Goal: Information Seeking & Learning: Learn about a topic

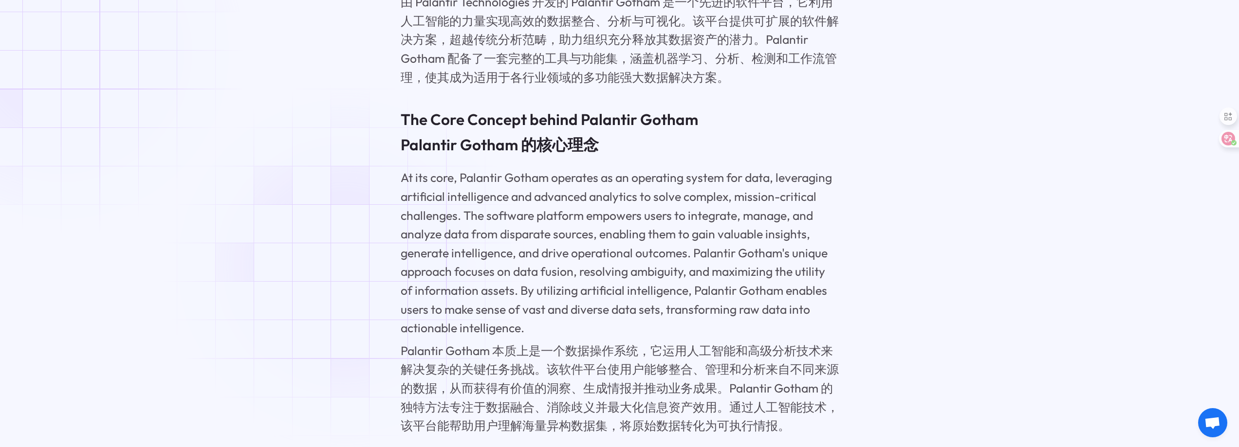
scroll to position [1606, 0]
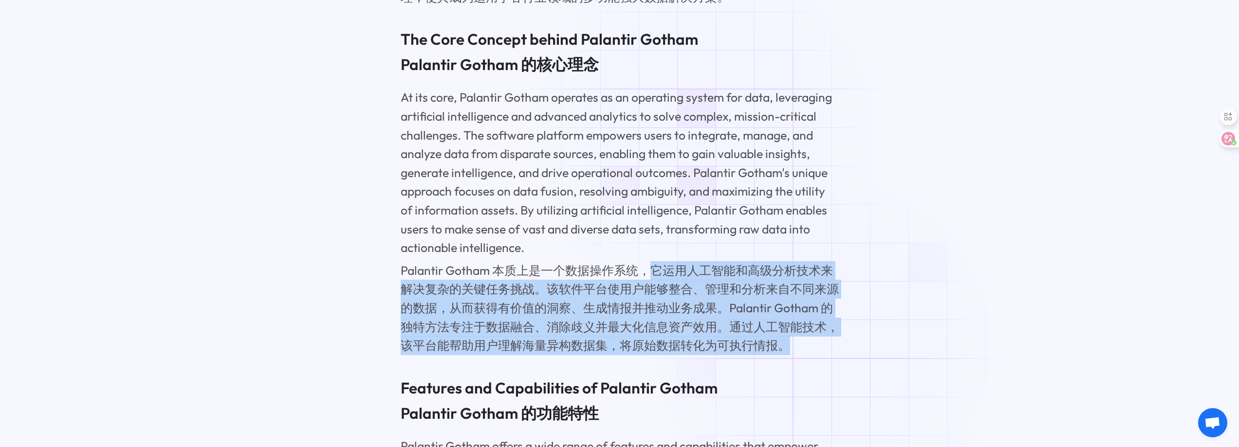
drag, startPoint x: 654, startPoint y: 269, endPoint x: 828, endPoint y: 344, distance: 189.3
click at [828, 344] on font "Palantir Gotham 本质上是一个数据操作系统，它运用人工智能和高级分析技术来解决复杂的关键任务挑战。该软件平台使用户能够整合、管理和分析来自不同来…" at bounding box center [620, 308] width 438 height 94
click at [693, 328] on font "Palantir Gotham 本质上是一个数据操作系统，它运用人工智能和高级分析技术来解决复杂的关键任务挑战。该软件平台使用户能够整合、管理和分析来自不同来…" at bounding box center [620, 308] width 438 height 90
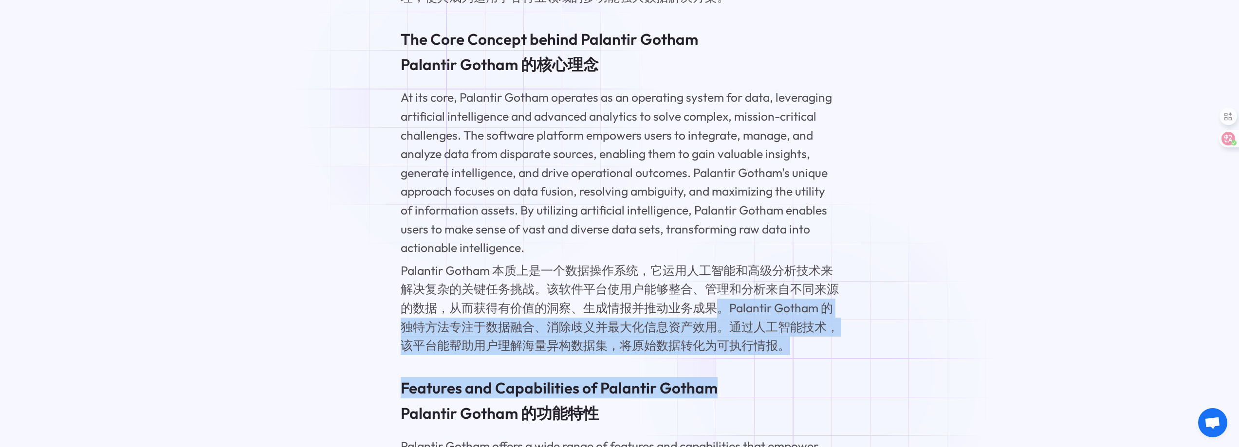
drag, startPoint x: 715, startPoint y: 309, endPoint x: 816, endPoint y: 370, distance: 118.4
click at [732, 347] on font "Palantir Gotham 本质上是一个数据操作系统，它运用人工智能和高级分析技术来解决复杂的关键任务挑战。该软件平台使用户能够整合、管理和分析来自不同来…" at bounding box center [620, 308] width 438 height 90
click at [704, 335] on font "Palantir Gotham 本质上是一个数据操作系统，它运用人工智能和高级分析技术来解决复杂的关键任务挑战。该软件平台使用户能够整合、管理和分析来自不同来…" at bounding box center [620, 308] width 438 height 94
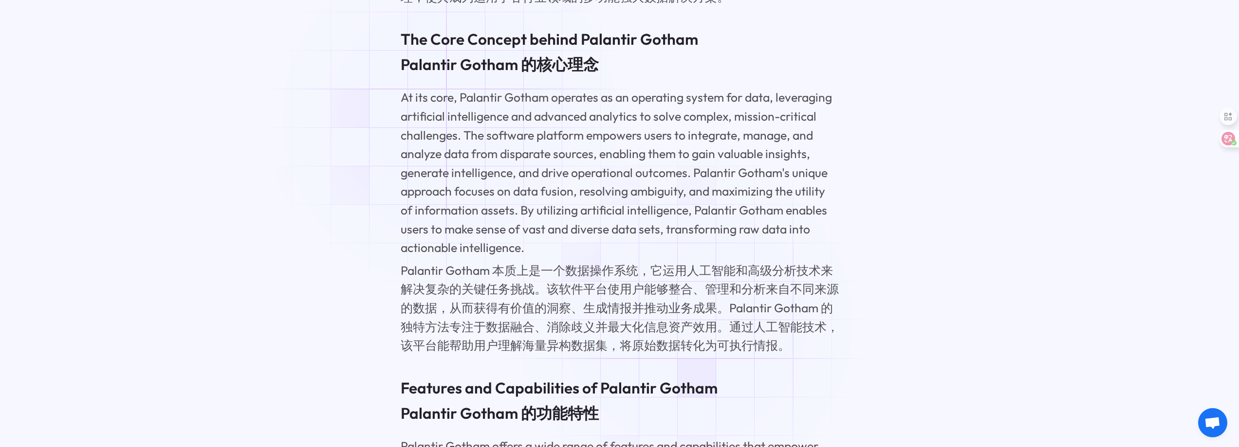
click at [666, 308] on font "Palantir Gotham 本质上是一个数据操作系统，它运用人工智能和高级分析技术来解决复杂的关键任务挑战。该软件平台使用户能够整合、管理和分析来自不同来…" at bounding box center [620, 308] width 438 height 90
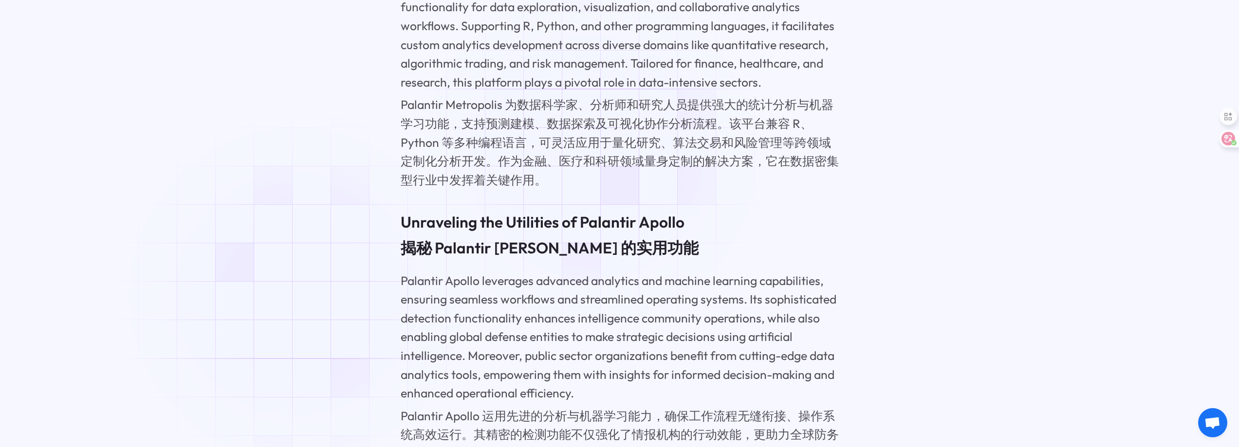
scroll to position [4747, 0]
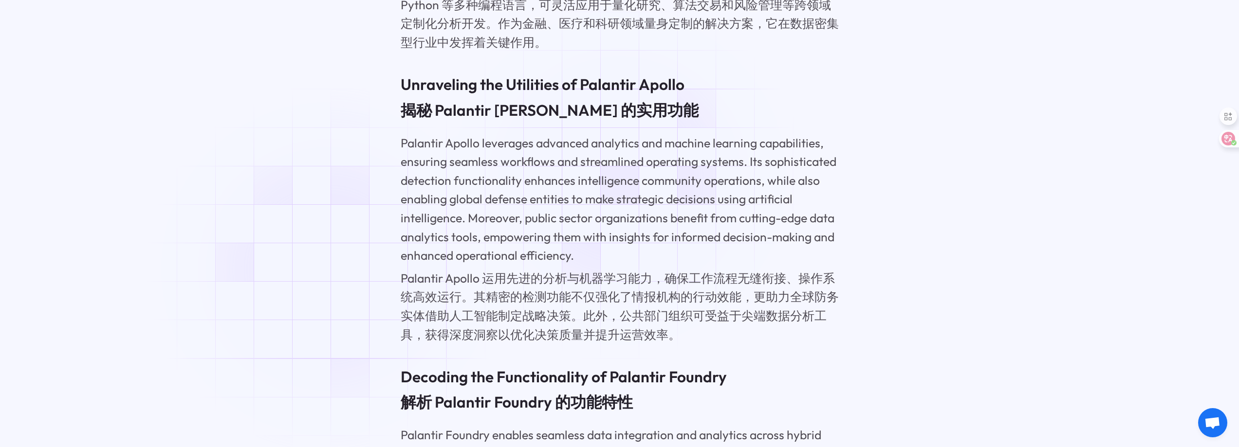
click at [330, 269] on div "Palantir Gotham : Your Ultimate Data Solution Palantir Gotham：您的终极数据解决方案 In [DA…" at bounding box center [619, 211] width 767 height 8466
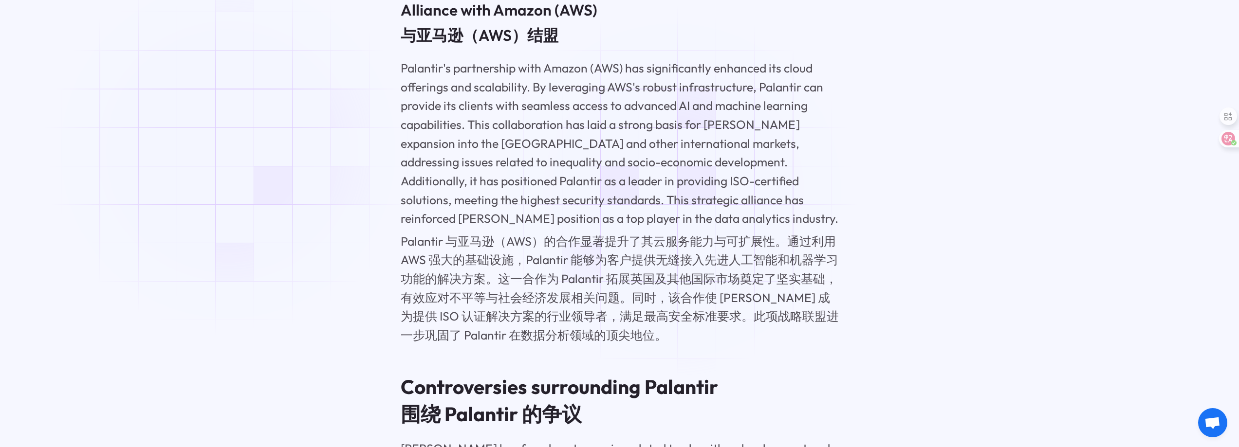
scroll to position [7522, 0]
